Goal: Contribute content: Add original content to the website for others to see

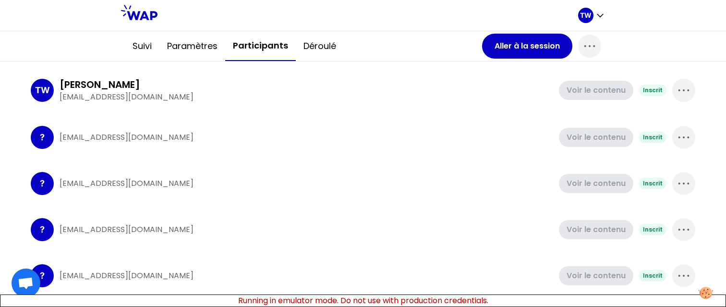
scroll to position [134, 0]
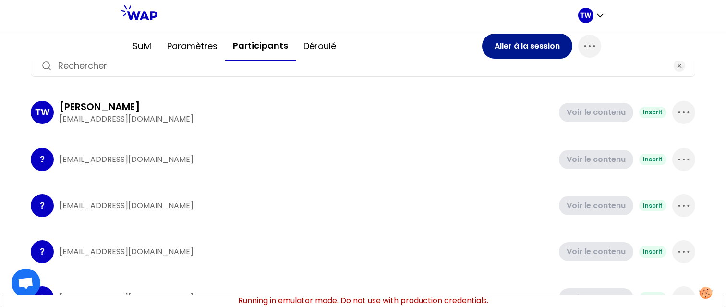
click at [507, 42] on button "Aller à la session" at bounding box center [527, 46] width 90 height 25
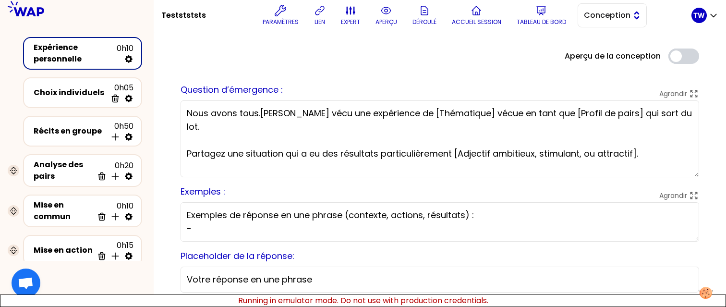
click at [624, 16] on span "Conception" at bounding box center [605, 16] width 43 height 12
click at [611, 49] on span "Facilitation" at bounding box center [618, 55] width 41 height 12
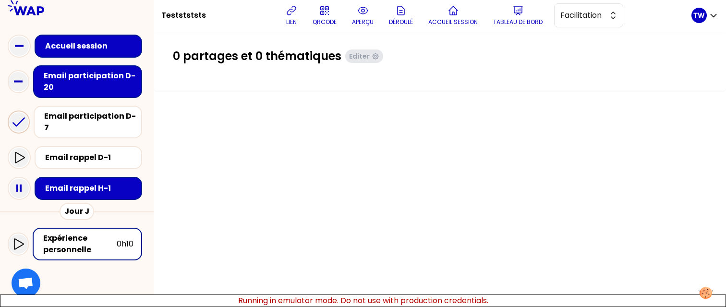
click at [20, 124] on icon at bounding box center [18, 121] width 19 height 19
click at [18, 153] on icon at bounding box center [19, 158] width 12 height 12
click at [21, 152] on icon at bounding box center [19, 158] width 12 height 12
click at [21, 179] on icon at bounding box center [19, 188] width 19 height 19
click at [20, 184] on rect at bounding box center [21, 187] width 2 height 7
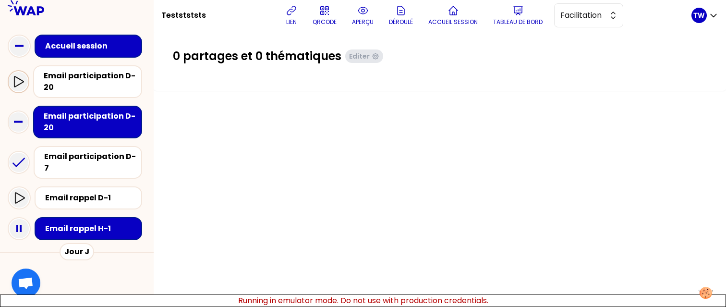
click at [16, 79] on icon at bounding box center [18, 82] width 12 height 12
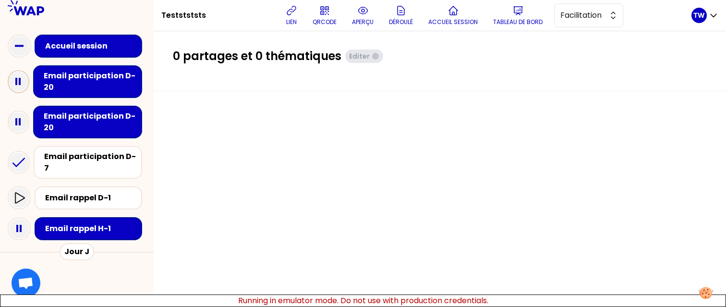
click at [21, 79] on icon at bounding box center [18, 81] width 19 height 19
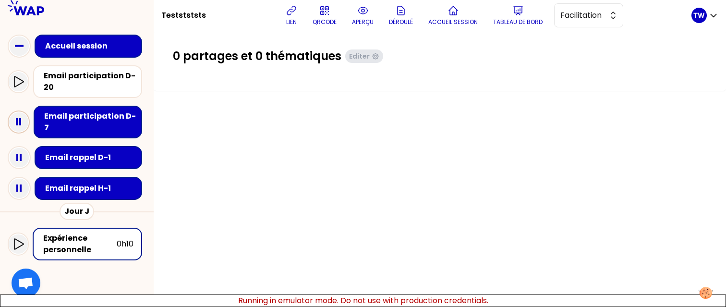
click at [17, 118] on rect at bounding box center [17, 121] width 2 height 7
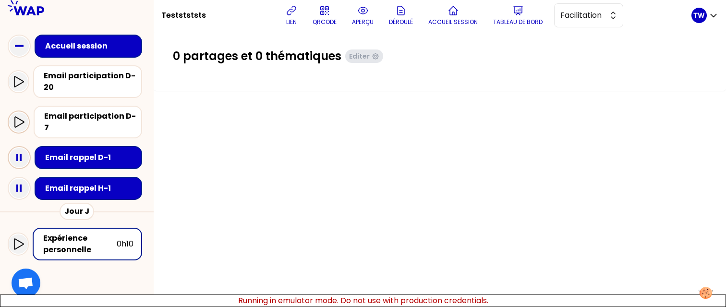
click at [19, 148] on icon at bounding box center [19, 157] width 19 height 19
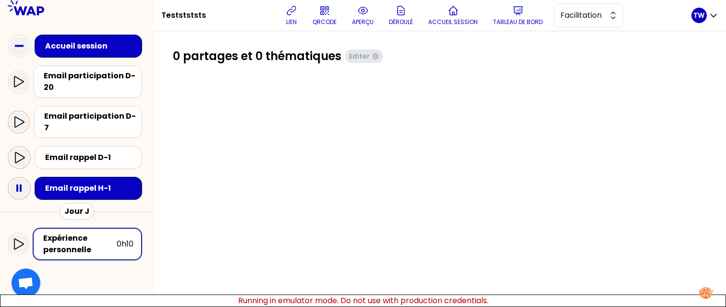
click at [18, 184] on rect at bounding box center [17, 187] width 2 height 7
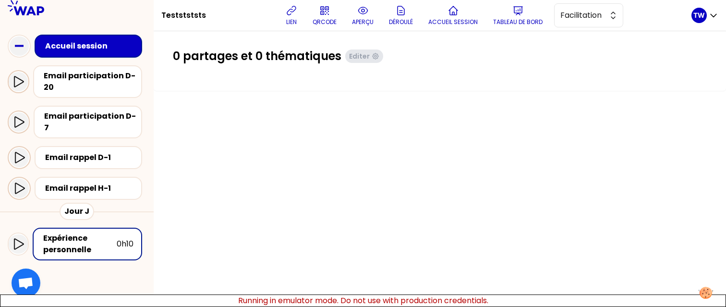
click at [20, 81] on icon at bounding box center [18, 82] width 12 height 12
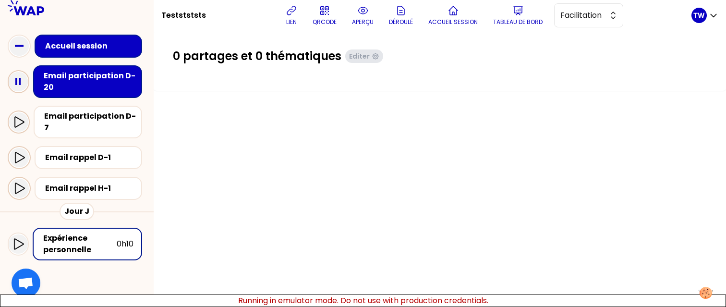
click at [18, 80] on icon at bounding box center [18, 81] width 19 height 19
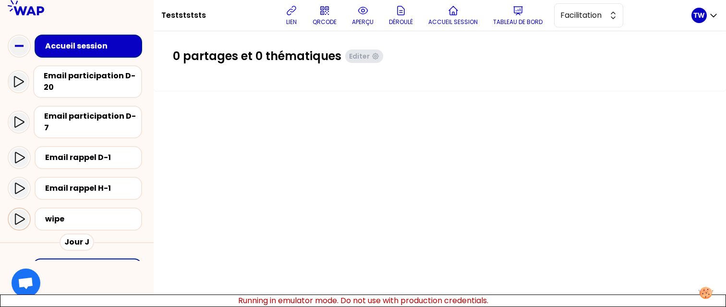
click at [23, 216] on div at bounding box center [19, 218] width 19 height 19
click at [17, 83] on icon at bounding box center [18, 82] width 12 height 12
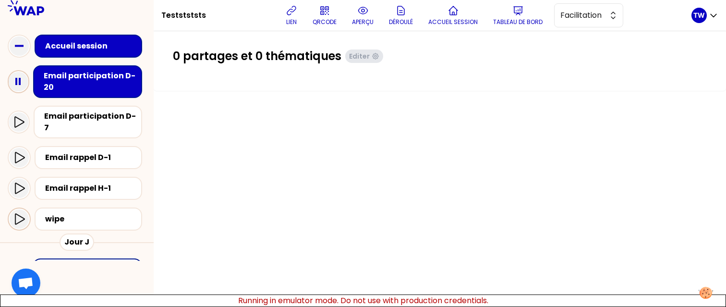
click at [17, 213] on icon at bounding box center [19, 219] width 12 height 12
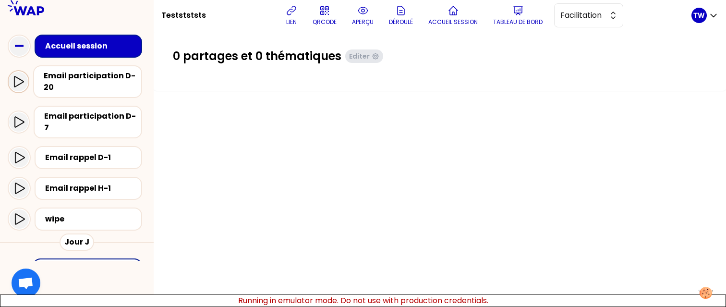
click at [17, 80] on icon at bounding box center [18, 82] width 12 height 12
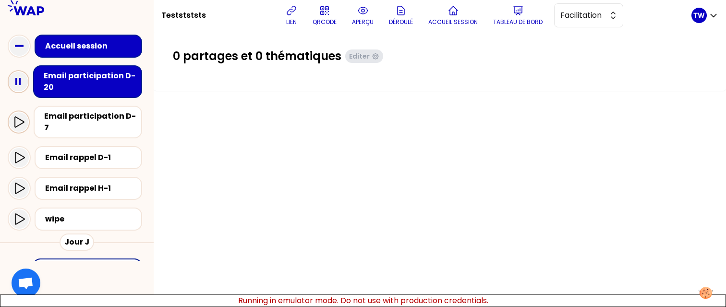
click at [22, 120] on icon at bounding box center [19, 122] width 12 height 12
click at [19, 117] on icon at bounding box center [19, 122] width 12 height 12
click at [23, 187] on div at bounding box center [19, 188] width 19 height 19
click at [20, 183] on icon at bounding box center [19, 189] width 12 height 12
click at [22, 183] on icon at bounding box center [20, 188] width 10 height 11
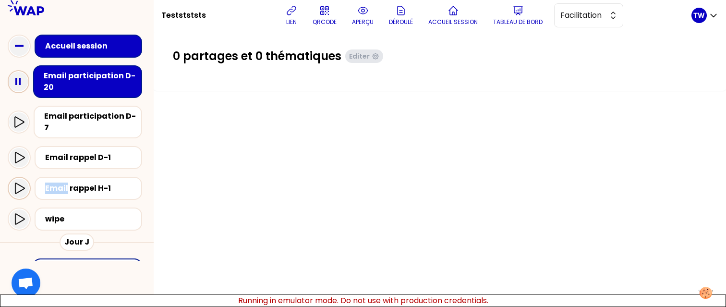
click at [22, 183] on icon at bounding box center [20, 188] width 10 height 11
click at [17, 152] on icon at bounding box center [19, 158] width 12 height 12
click at [20, 119] on icon at bounding box center [19, 122] width 12 height 12
click at [18, 77] on icon at bounding box center [18, 81] width 19 height 19
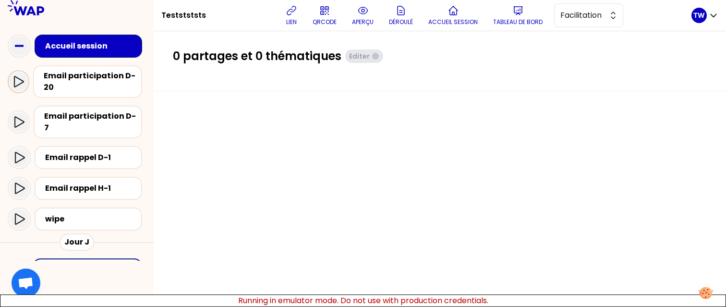
click at [15, 94] on div "Email participation D-20" at bounding box center [77, 81] width 138 height 40
click at [19, 85] on icon at bounding box center [18, 82] width 12 height 12
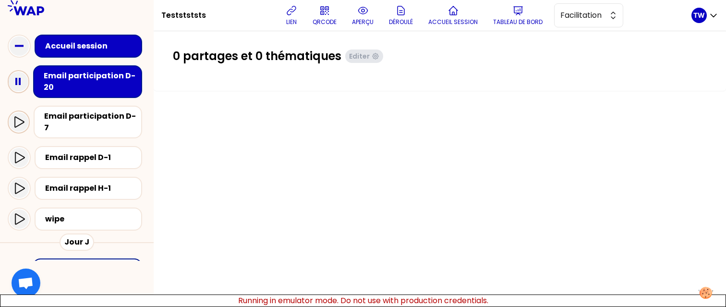
click at [13, 123] on div at bounding box center [18, 121] width 19 height 19
click at [23, 118] on icon at bounding box center [20, 121] width 10 height 11
click at [16, 119] on icon at bounding box center [19, 122] width 12 height 12
click at [22, 116] on icon at bounding box center [19, 122] width 12 height 12
click at [22, 152] on icon at bounding box center [20, 157] width 10 height 11
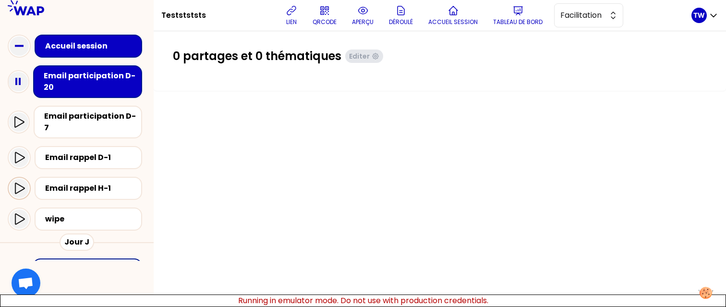
click at [18, 183] on icon at bounding box center [19, 189] width 12 height 12
click at [22, 120] on icon at bounding box center [19, 122] width 12 height 12
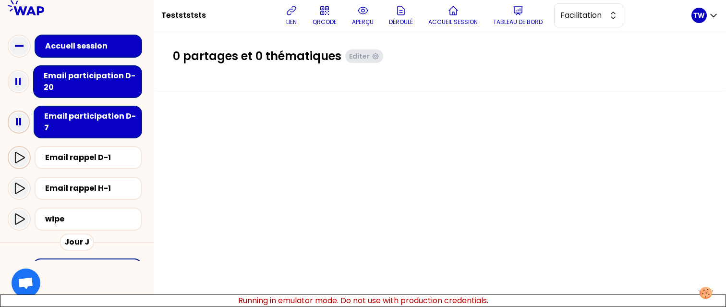
click at [23, 152] on icon at bounding box center [20, 157] width 10 height 11
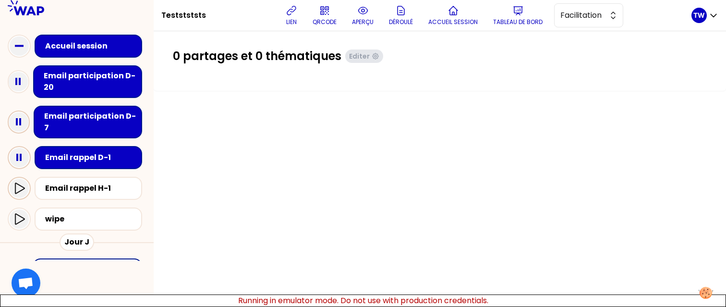
click at [21, 183] on icon at bounding box center [19, 189] width 12 height 12
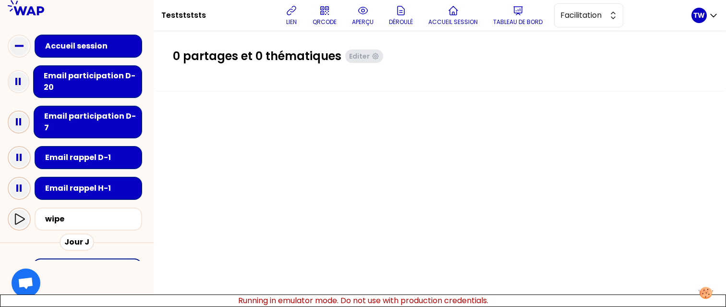
click at [18, 216] on div at bounding box center [19, 218] width 19 height 19
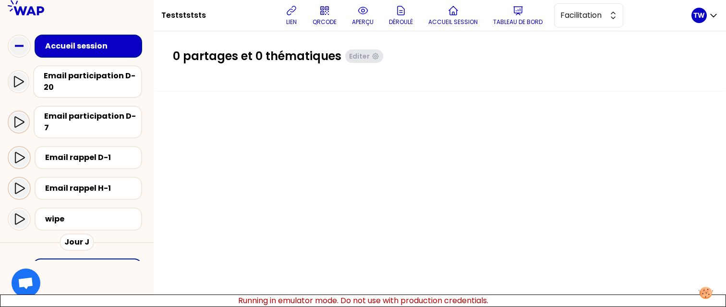
click at [19, 189] on div at bounding box center [19, 188] width 23 height 23
click at [19, 155] on div at bounding box center [19, 157] width 19 height 19
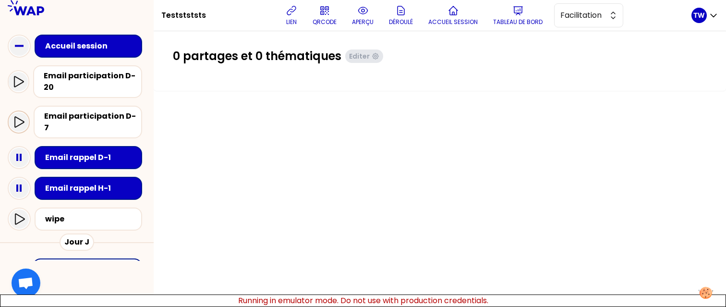
click at [20, 112] on div at bounding box center [18, 121] width 19 height 19
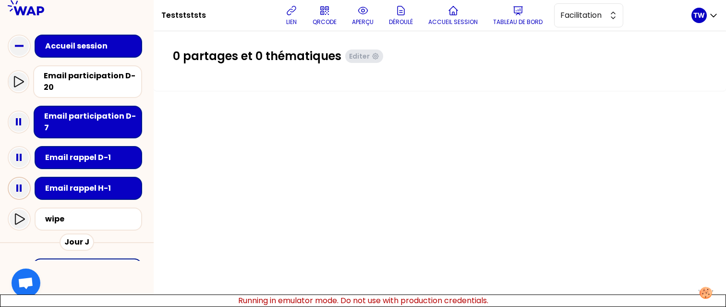
click at [17, 179] on icon at bounding box center [19, 188] width 19 height 19
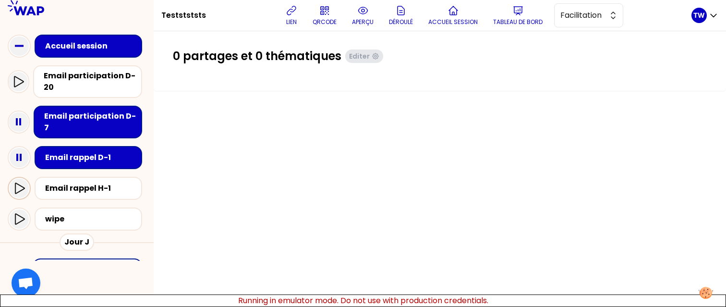
click at [17, 183] on icon at bounding box center [19, 189] width 12 height 12
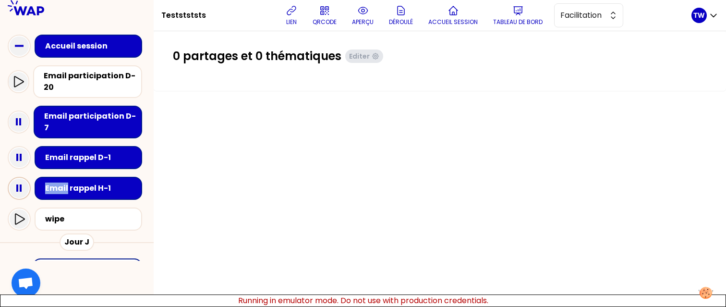
click at [17, 184] on rect at bounding box center [17, 187] width 2 height 7
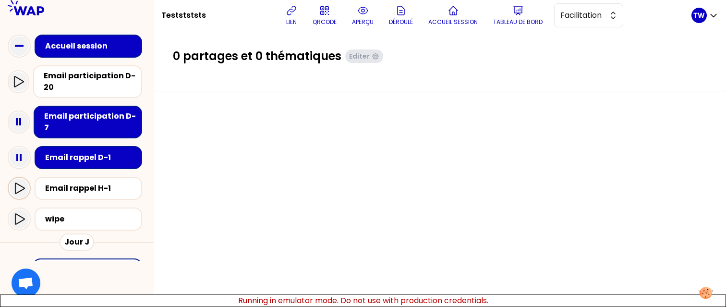
click at [17, 183] on icon at bounding box center [19, 189] width 12 height 12
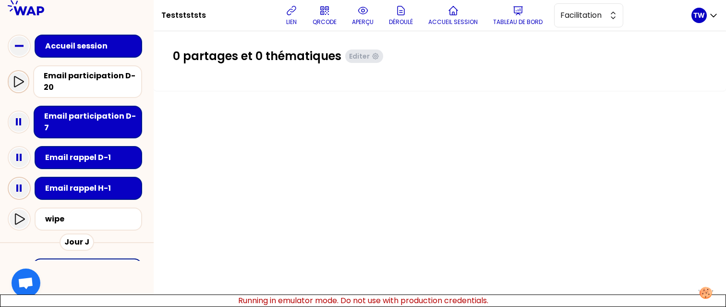
click at [26, 78] on div at bounding box center [18, 81] width 19 height 19
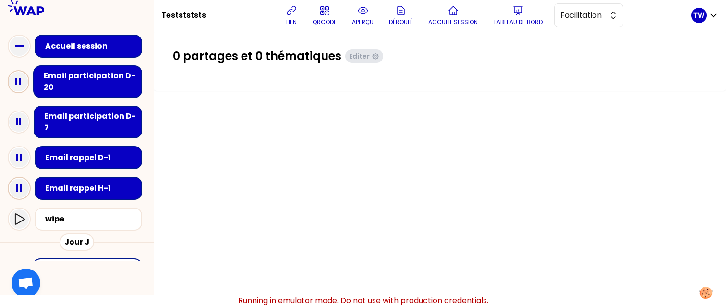
click at [26, 79] on icon at bounding box center [18, 81] width 19 height 19
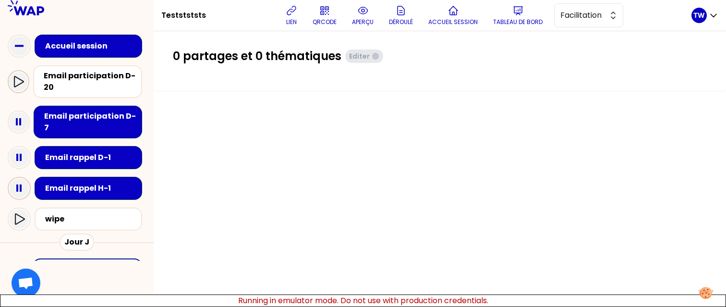
click at [26, 79] on div at bounding box center [18, 81] width 19 height 19
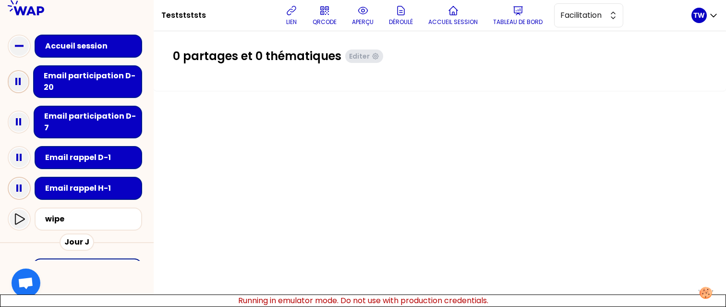
click at [26, 79] on icon at bounding box center [18, 81] width 19 height 19
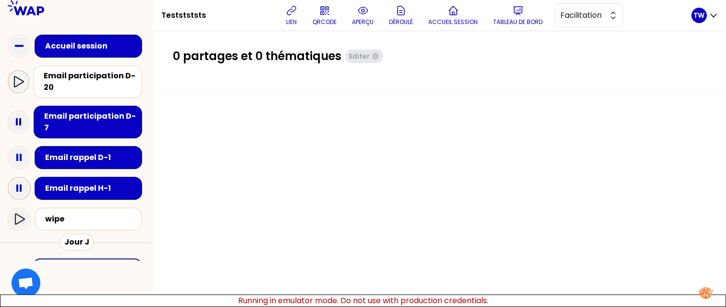
click at [26, 79] on div at bounding box center [18, 81] width 19 height 19
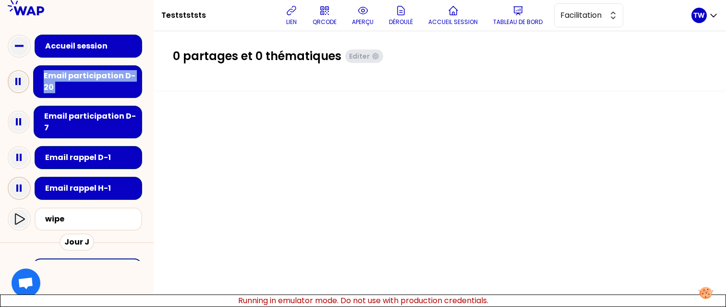
click at [26, 79] on icon at bounding box center [18, 81] width 19 height 19
click at [26, 79] on div at bounding box center [18, 81] width 19 height 19
click at [11, 217] on div at bounding box center [19, 219] width 23 height 23
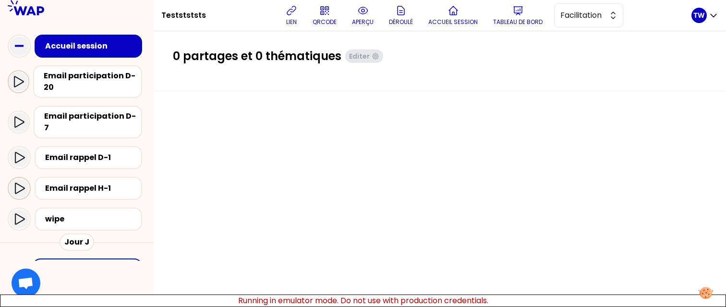
click at [19, 81] on icon at bounding box center [18, 82] width 12 height 12
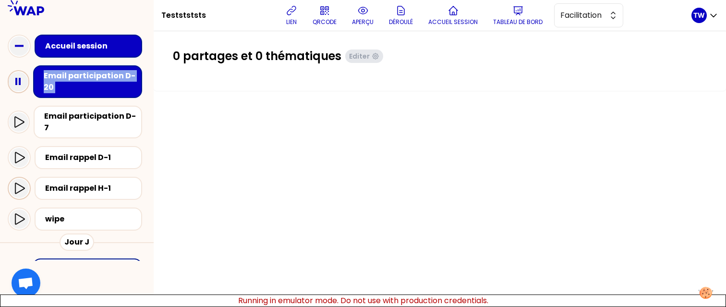
click at [19, 81] on rect at bounding box center [20, 81] width 2 height 7
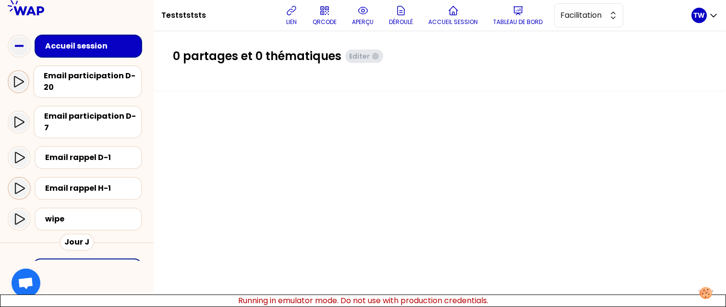
click at [13, 77] on icon at bounding box center [18, 82] width 12 height 12
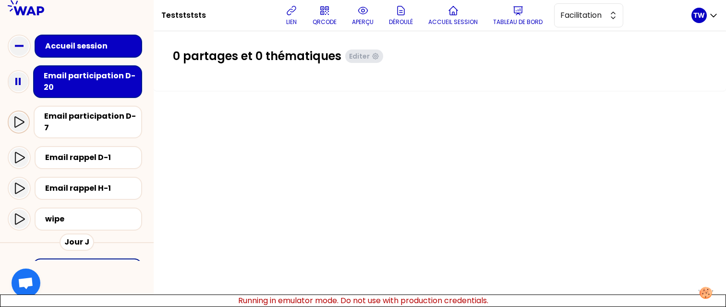
click at [21, 116] on icon at bounding box center [19, 122] width 12 height 12
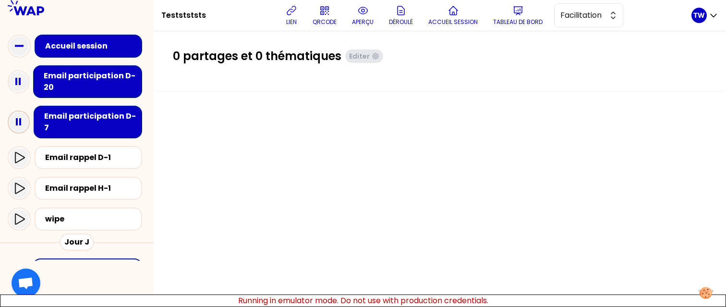
click at [25, 112] on icon at bounding box center [18, 121] width 19 height 19
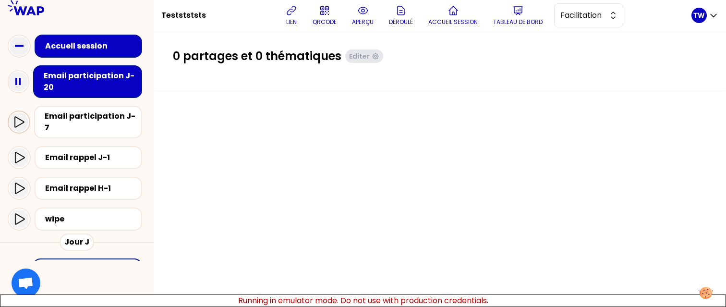
click at [21, 118] on icon at bounding box center [19, 122] width 12 height 12
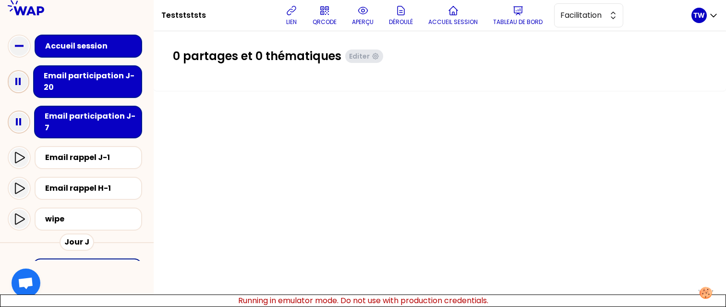
click at [23, 83] on icon at bounding box center [18, 81] width 19 height 19
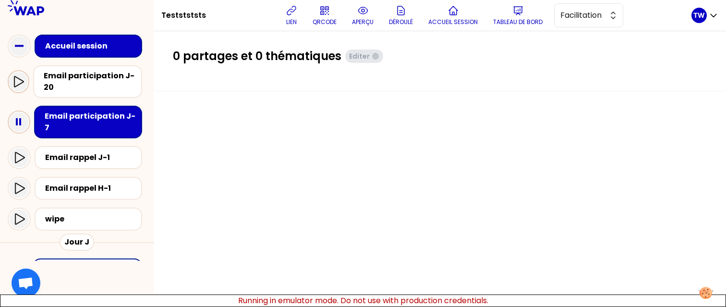
click at [19, 115] on icon at bounding box center [18, 121] width 19 height 19
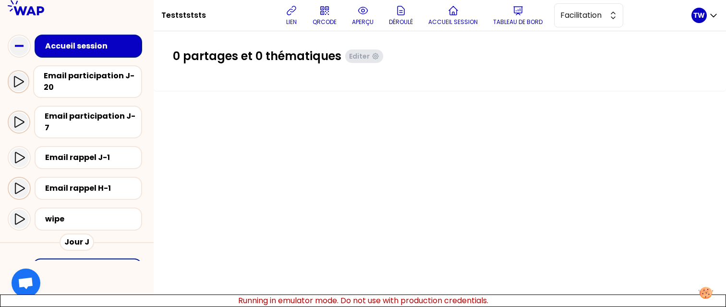
click at [17, 184] on div at bounding box center [19, 188] width 19 height 19
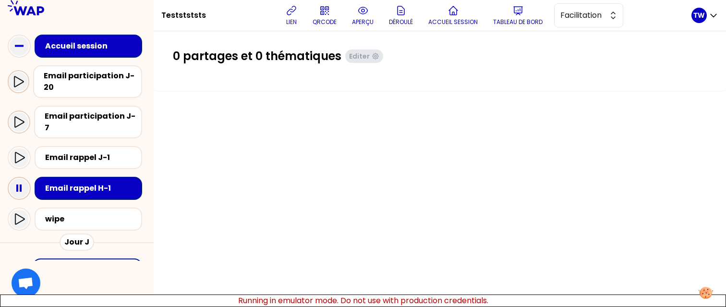
click at [21, 184] on rect at bounding box center [21, 187] width 2 height 7
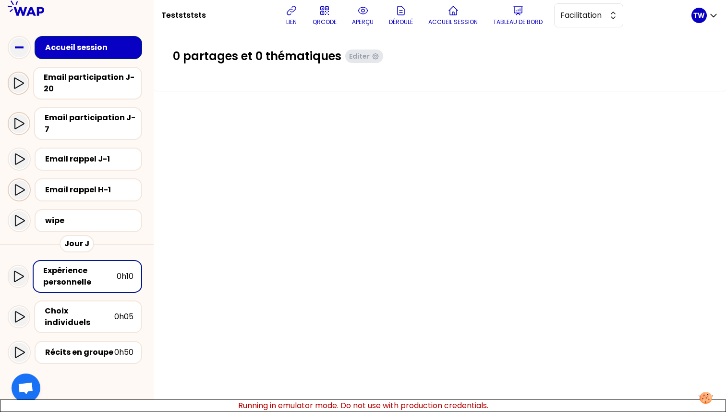
click at [13, 89] on icon at bounding box center [18, 83] width 12 height 12
